Goal: Navigation & Orientation: Find specific page/section

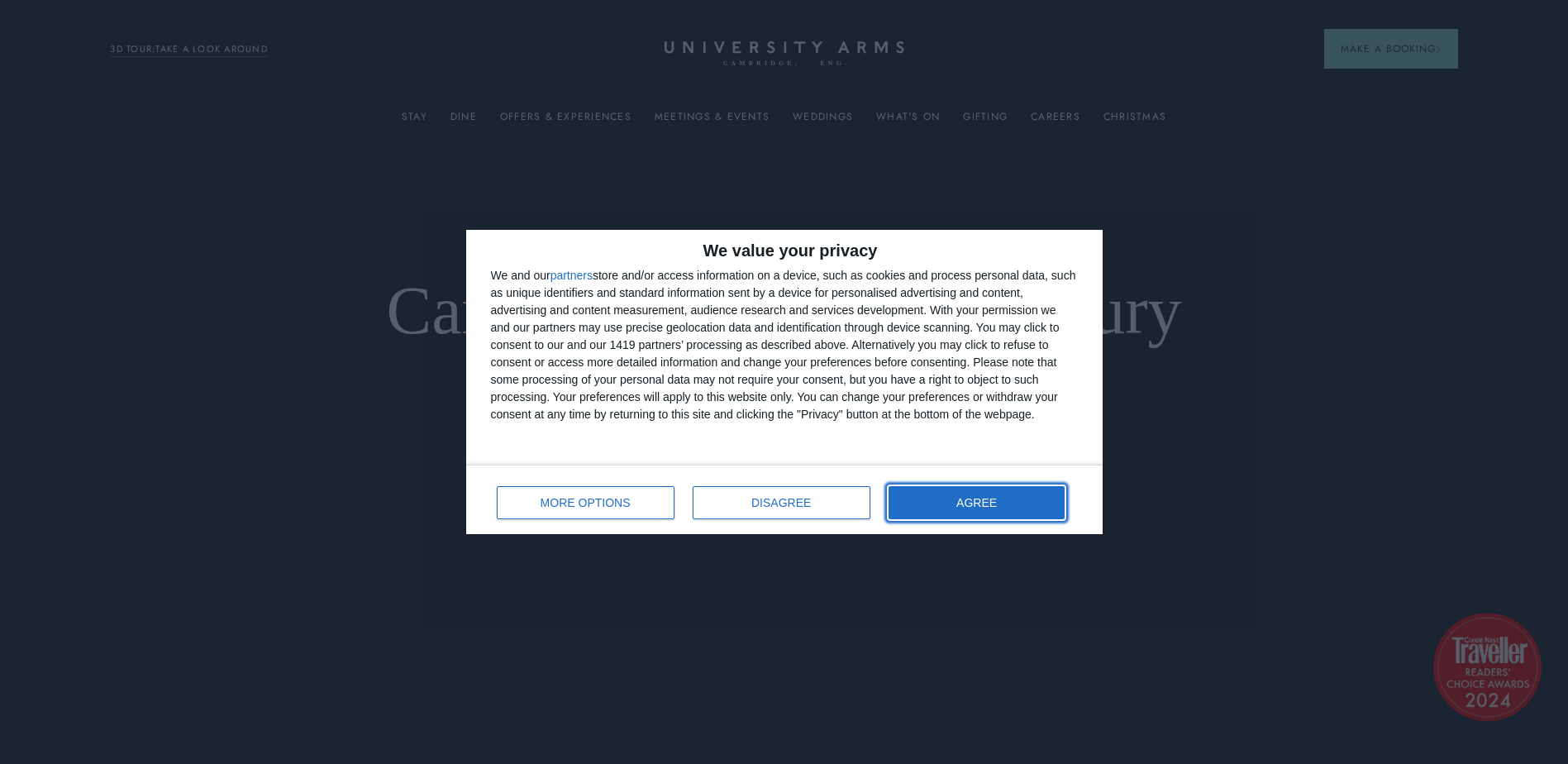
drag, startPoint x: 967, startPoint y: 497, endPoint x: 964, endPoint y: 486, distance: 11.4
click at [967, 497] on span "AGREE" at bounding box center [977, 503] width 40 height 11
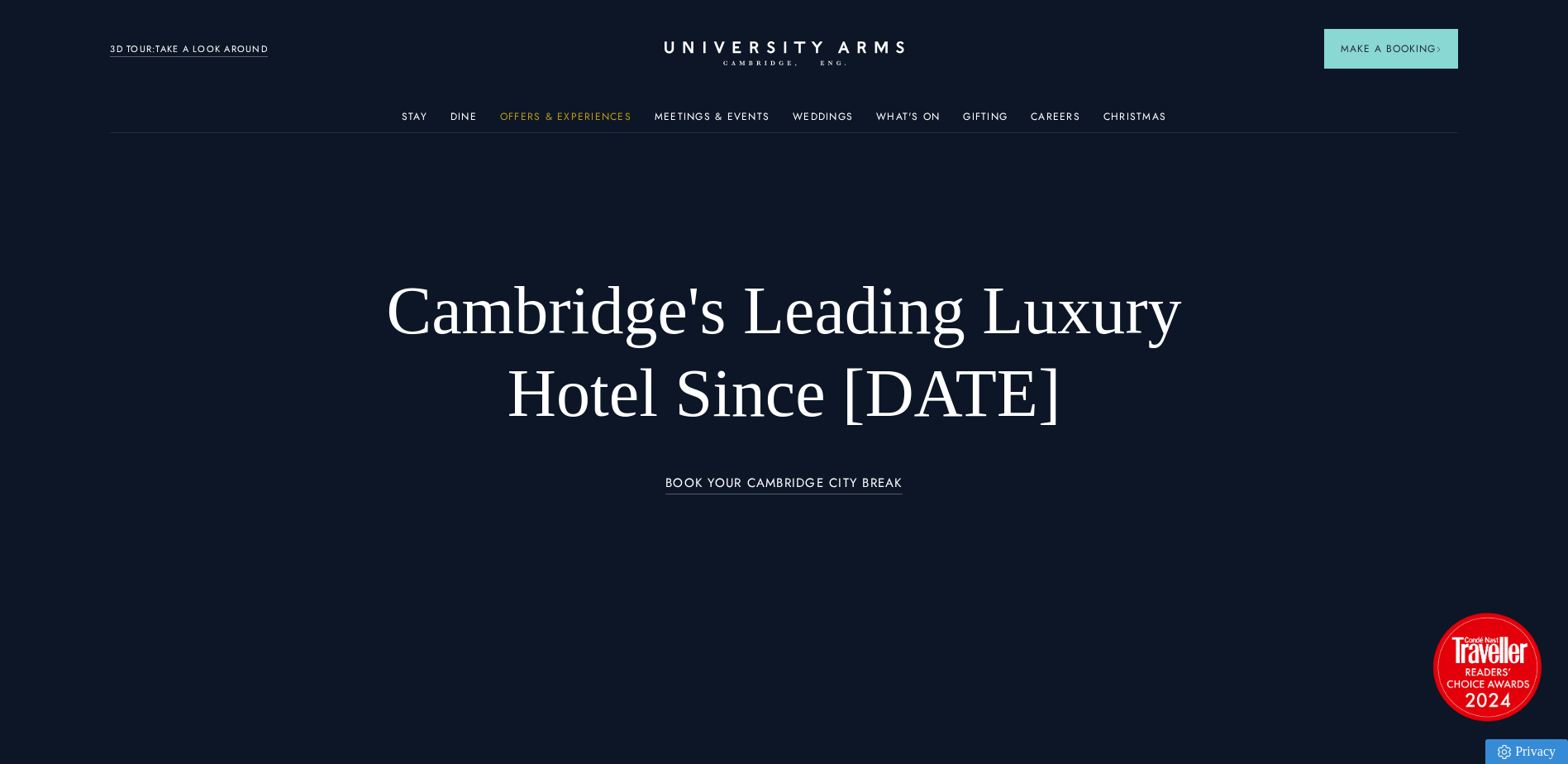
click at [545, 112] on link "Offers & Experiences" at bounding box center [565, 121] width 131 height 21
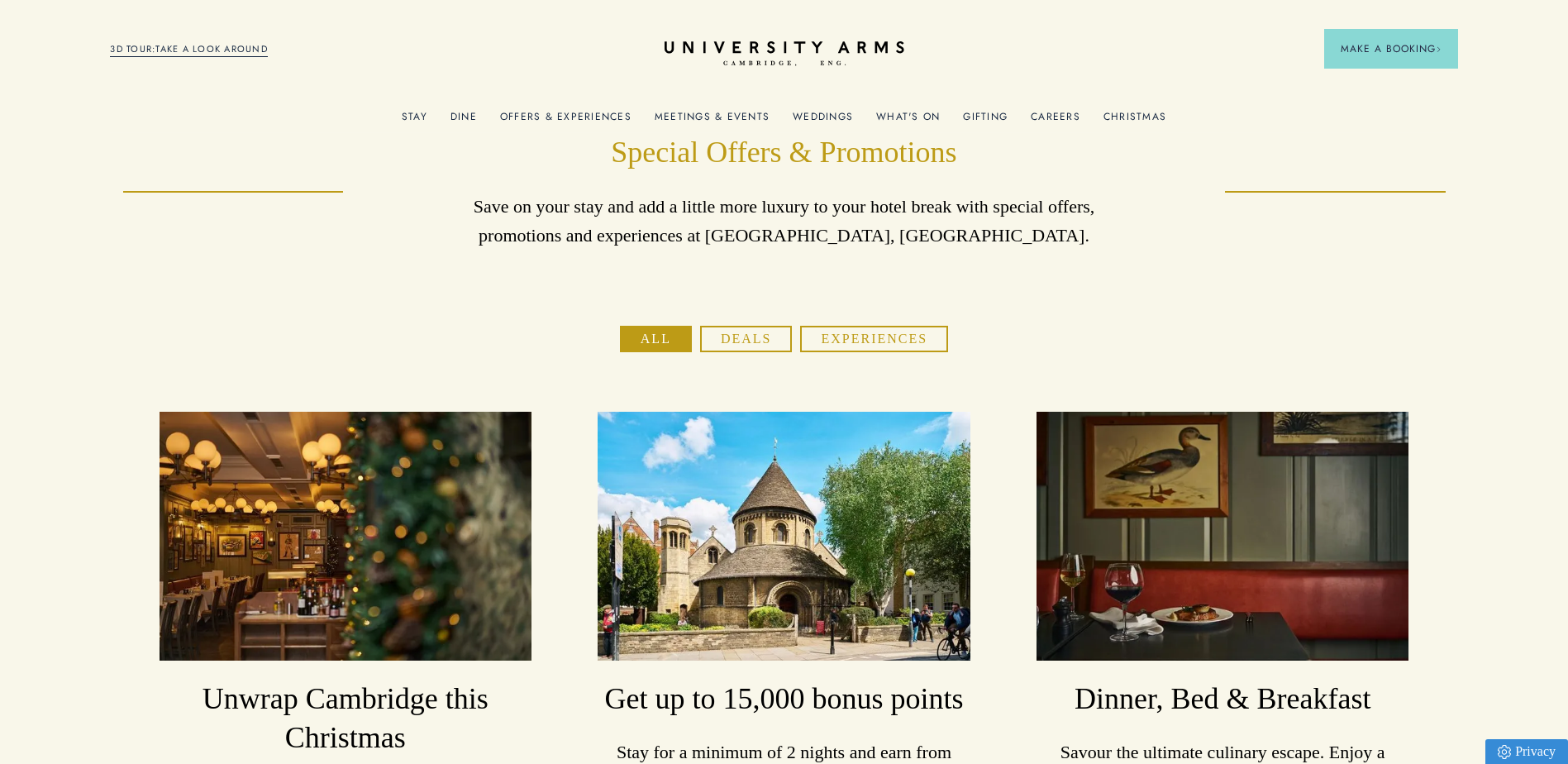
click at [722, 116] on link "Meetings & Events" at bounding box center [712, 121] width 115 height 21
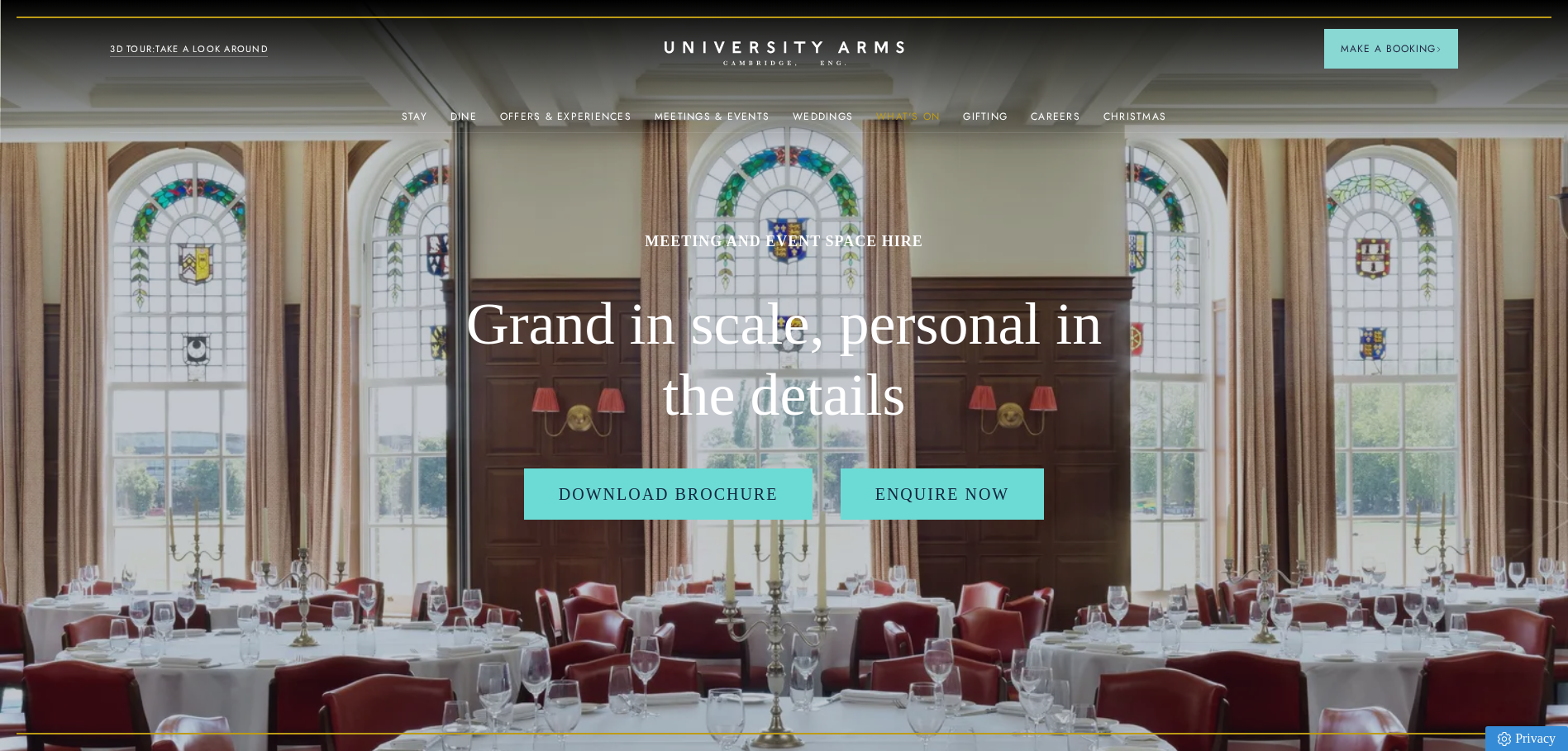
click at [898, 120] on link "What's On" at bounding box center [908, 121] width 63 height 21
